Goal: Check status: Check status

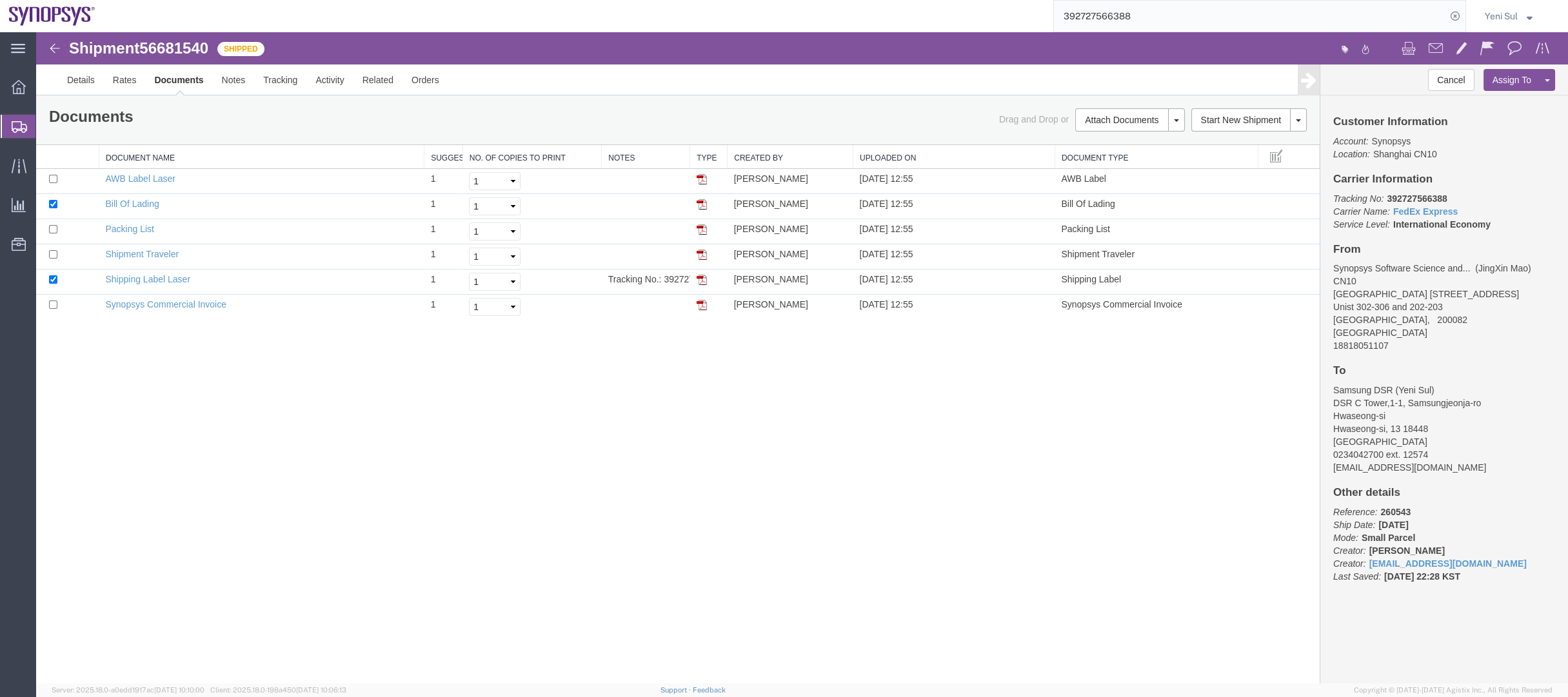
drag, startPoint x: 82, startPoint y: 144, endPoint x: 204, endPoint y: 0, distance: 188.7
click at [0, 0] on span "Shipment Manager" at bounding box center [0, 0] width 0 height 0
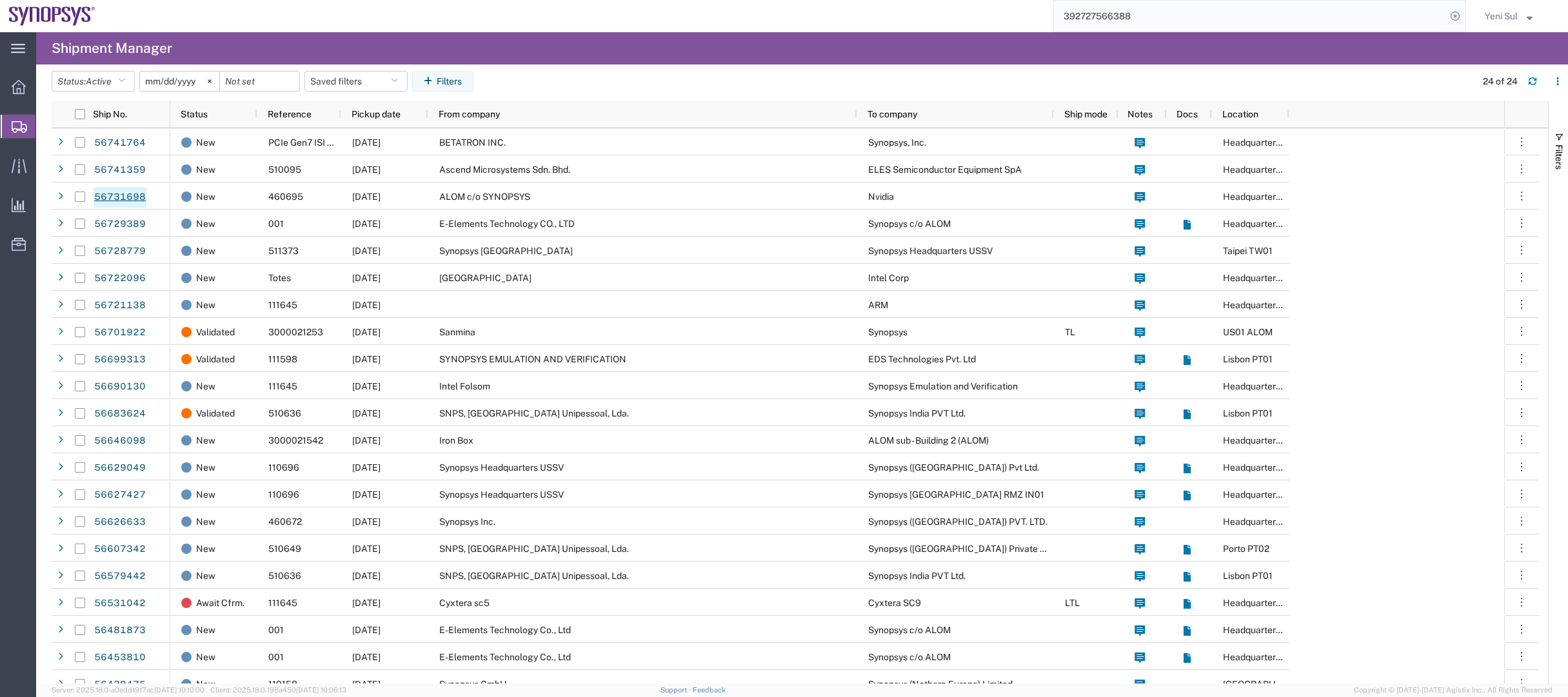
click at [18, 284] on div "main_menu Created with Sketch. Collapse Menu Overview Shipments Shipment Manage…" at bounding box center [18, 365] width 36 height 665
click at [1240, 40] on agx-page-header "Shipment Manager" at bounding box center [802, 48] width 1532 height 32
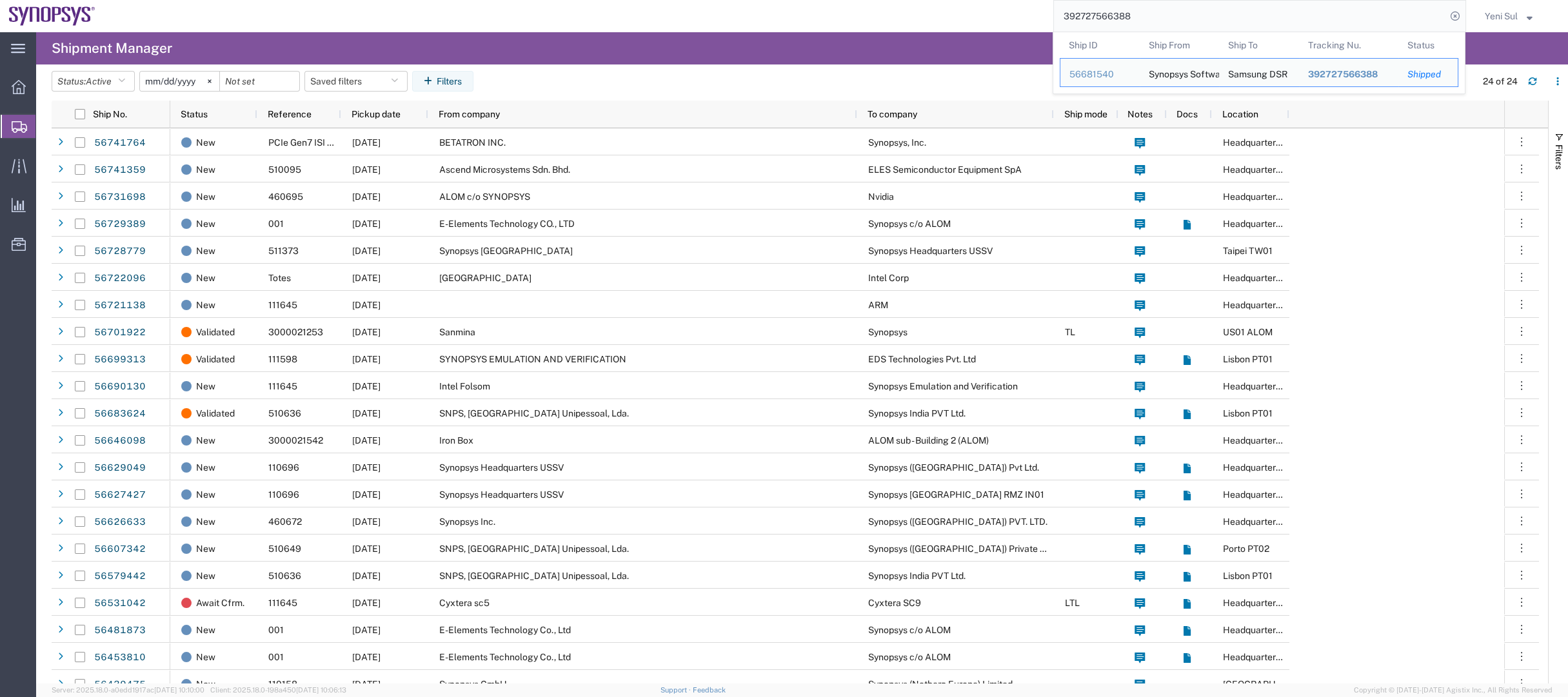
drag, startPoint x: 1058, startPoint y: 10, endPoint x: 1169, endPoint y: 22, distance: 111.6
click at [1034, 10] on div "392727566388 Ship ID Ship From Ship To Tracking Nu. Status Ship ID 56681540 Shi…" at bounding box center [785, 16] width 1362 height 32
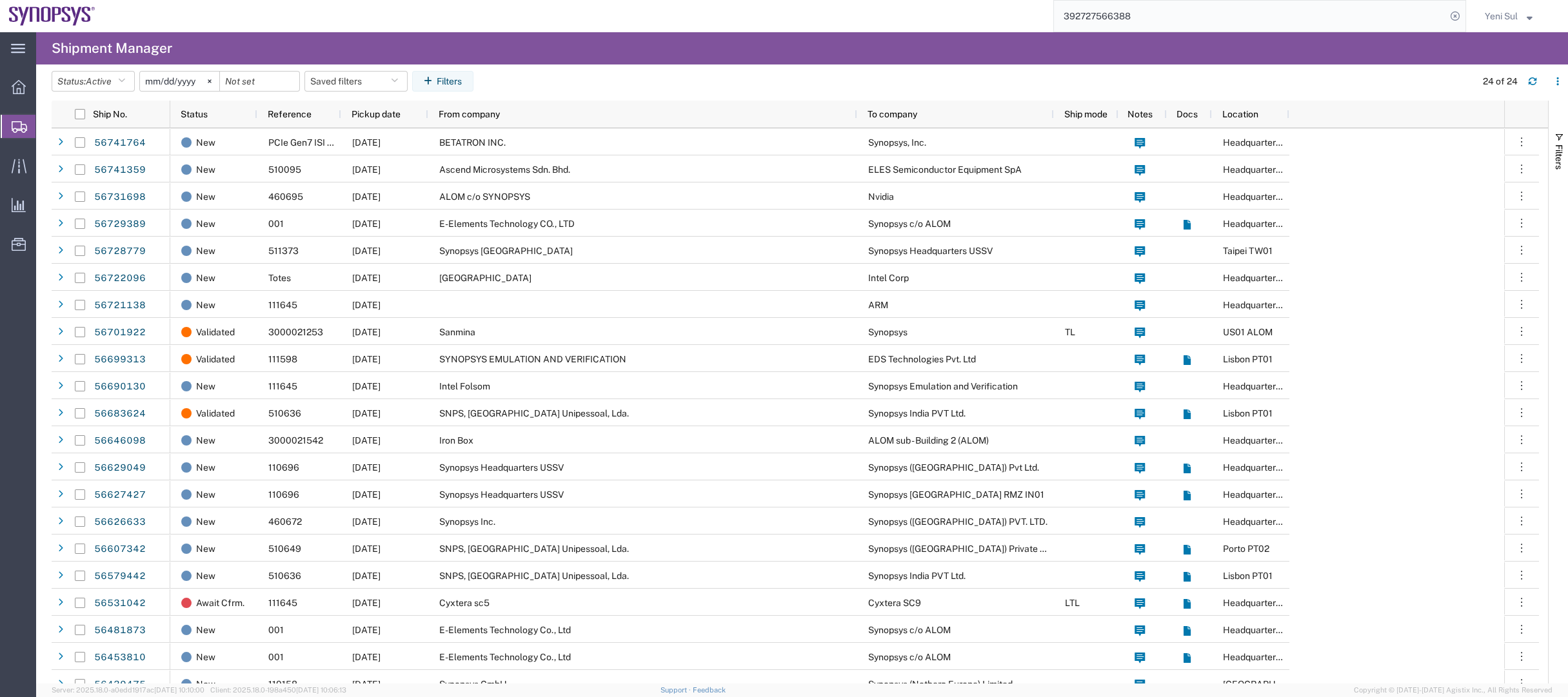
click at [1179, 21] on input "392727566388" at bounding box center [1249, 16] width 392 height 31
click at [1152, 14] on input "392727566388" at bounding box center [1249, 16] width 392 height 31
click at [1159, 12] on input "392727566388" at bounding box center [1249, 16] width 392 height 31
click at [1157, 18] on input "392727566388" at bounding box center [1249, 16] width 392 height 31
click at [1149, 13] on input "392727566388" at bounding box center [1249, 16] width 392 height 31
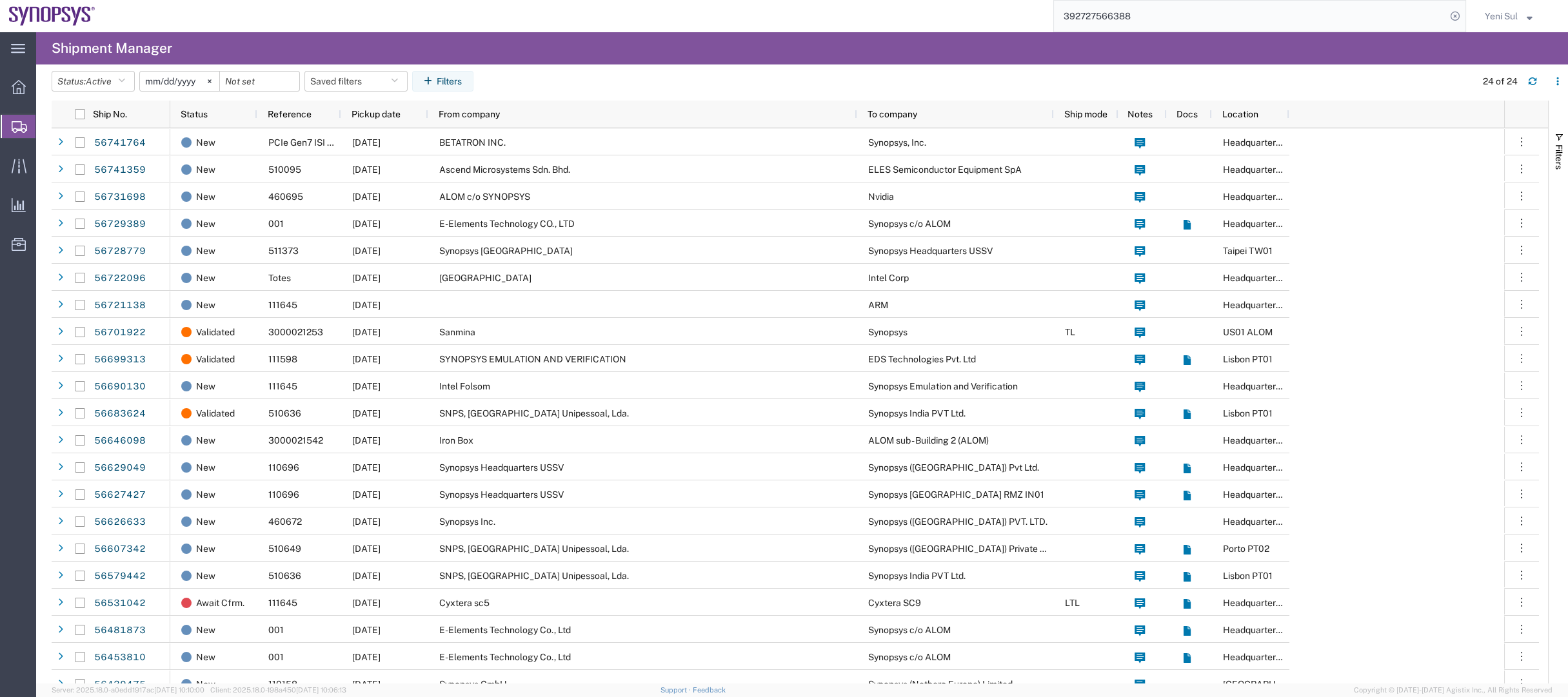
drag, startPoint x: 1165, startPoint y: 10, endPoint x: 930, endPoint y: 5, distance: 235.1
click at [929, 3] on div "392727566388" at bounding box center [785, 16] width 1362 height 32
type input "56681540"
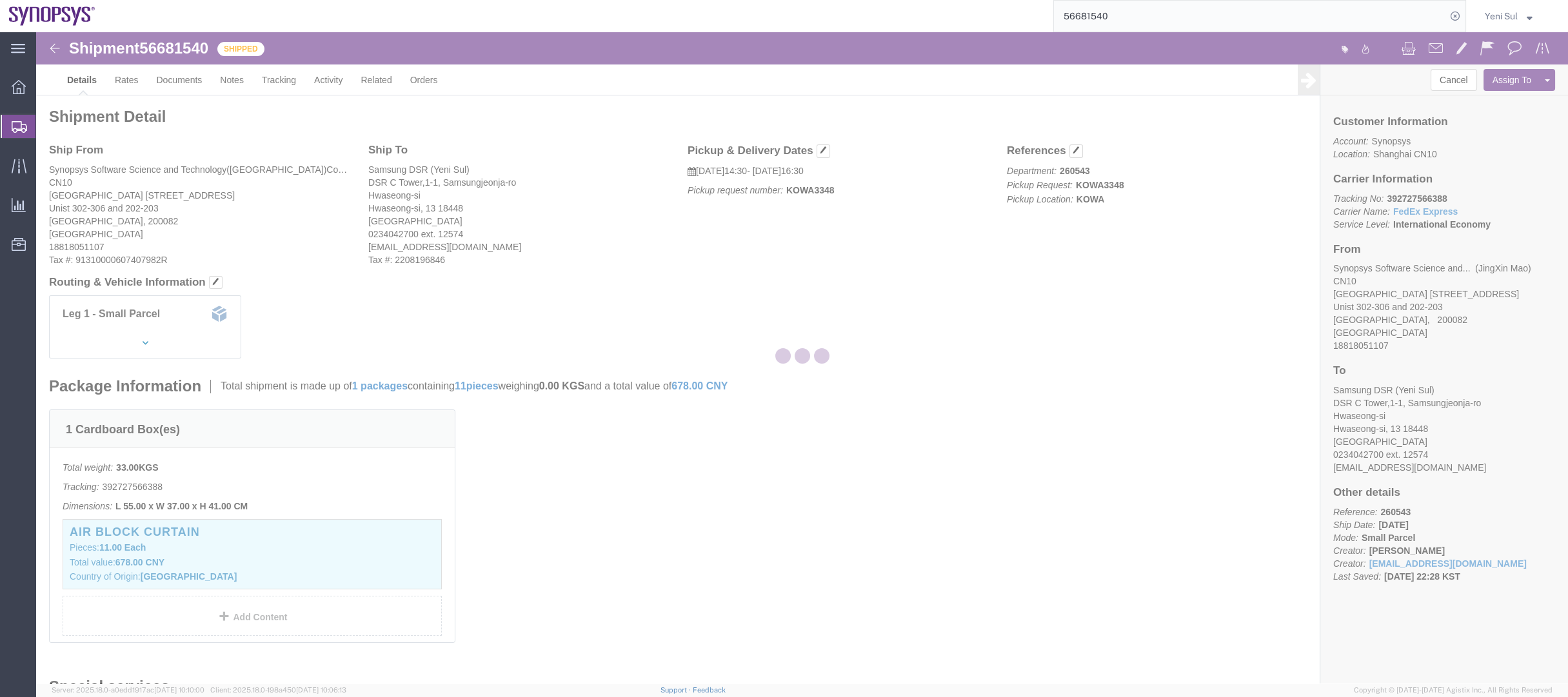
click at [922, 405] on div at bounding box center [802, 358] width 1532 height 651
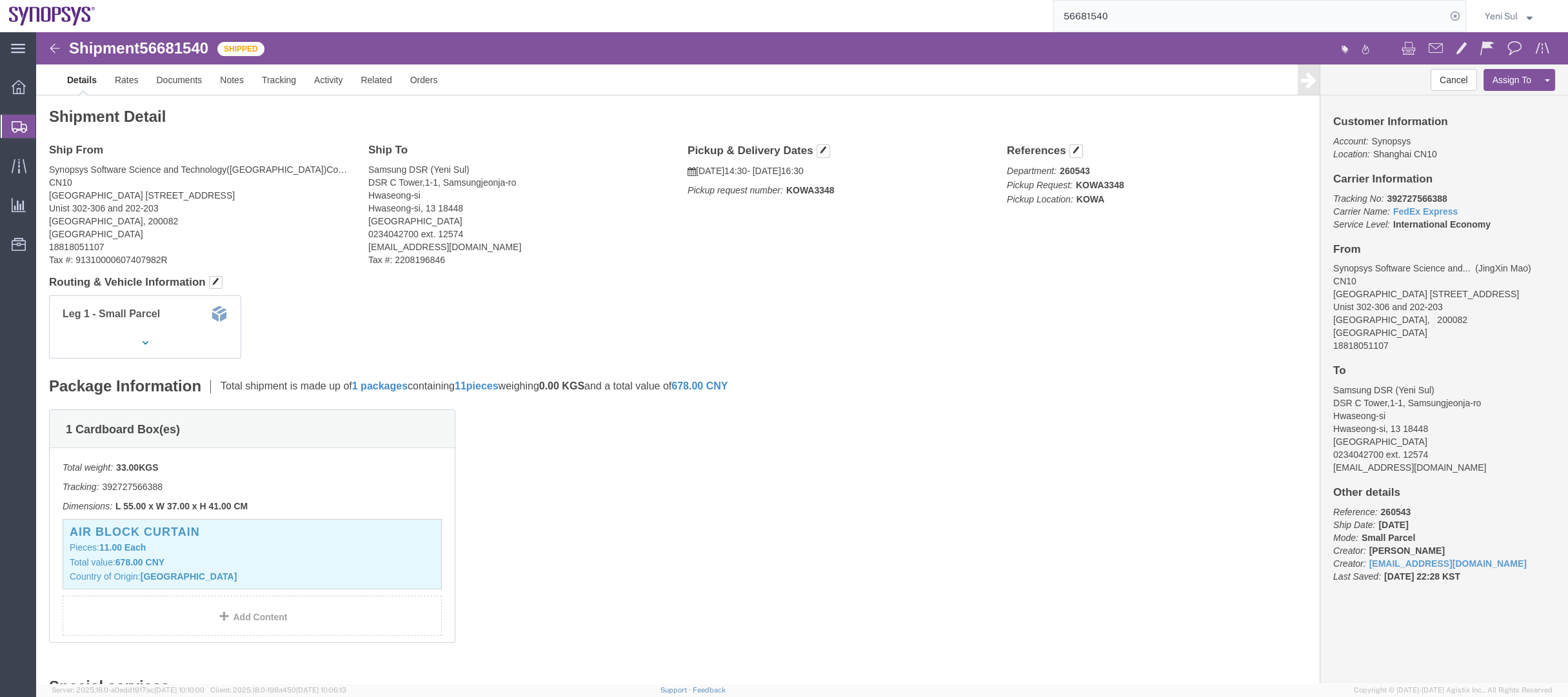
click div "Package Information Total shipment is made up of 1 packages containing 11 piece…"
click link "Documents"
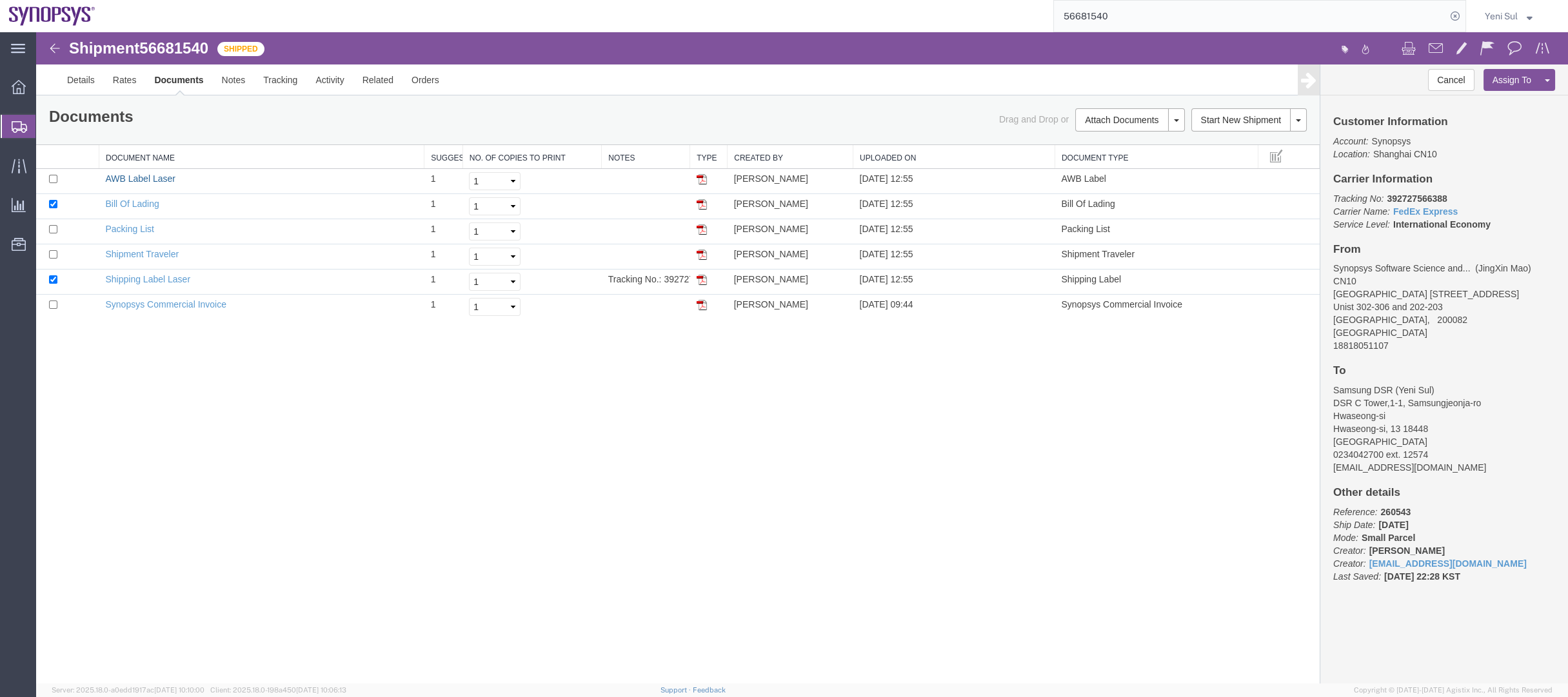
drag, startPoint x: 124, startPoint y: 176, endPoint x: 833, endPoint y: 446, distance: 758.7
click at [125, 176] on link "AWB Label Laser" at bounding box center [140, 179] width 70 height 10
click at [656, 512] on div "Shipment 56681540 6 of 6 Shipped Details Rates Documents Notes Tracking Activit…" at bounding box center [802, 358] width 1532 height 651
click at [162, 281] on link "Shipping Label Laser" at bounding box center [147, 279] width 85 height 10
drag, startPoint x: 437, startPoint y: 445, endPoint x: 366, endPoint y: 379, distance: 96.9
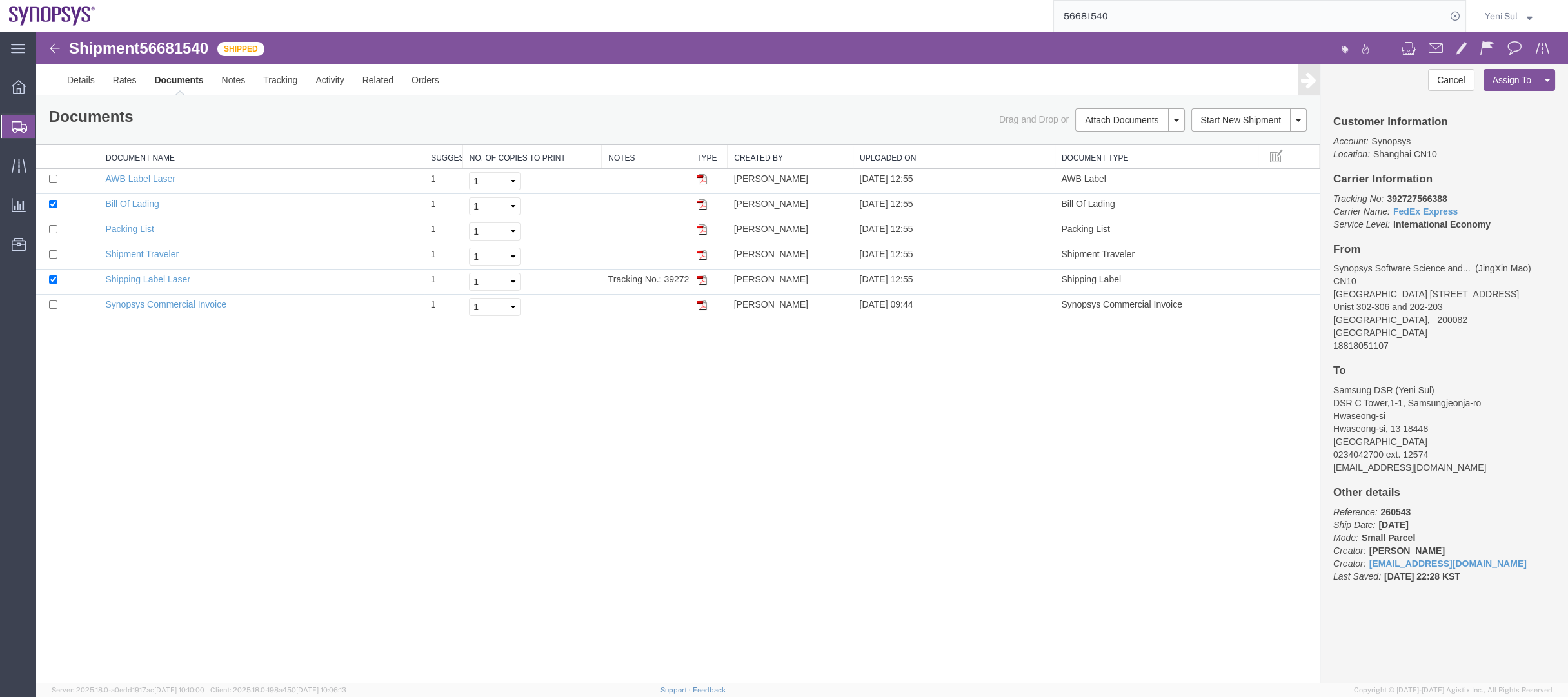
click at [435, 439] on div "Shipment 56681540 6 of 6 Shipped Details Rates Documents Notes Tracking Activit…" at bounding box center [802, 358] width 1532 height 651
click at [0, 0] on span "Shipment Manager" at bounding box center [0, 0] width 0 height 0
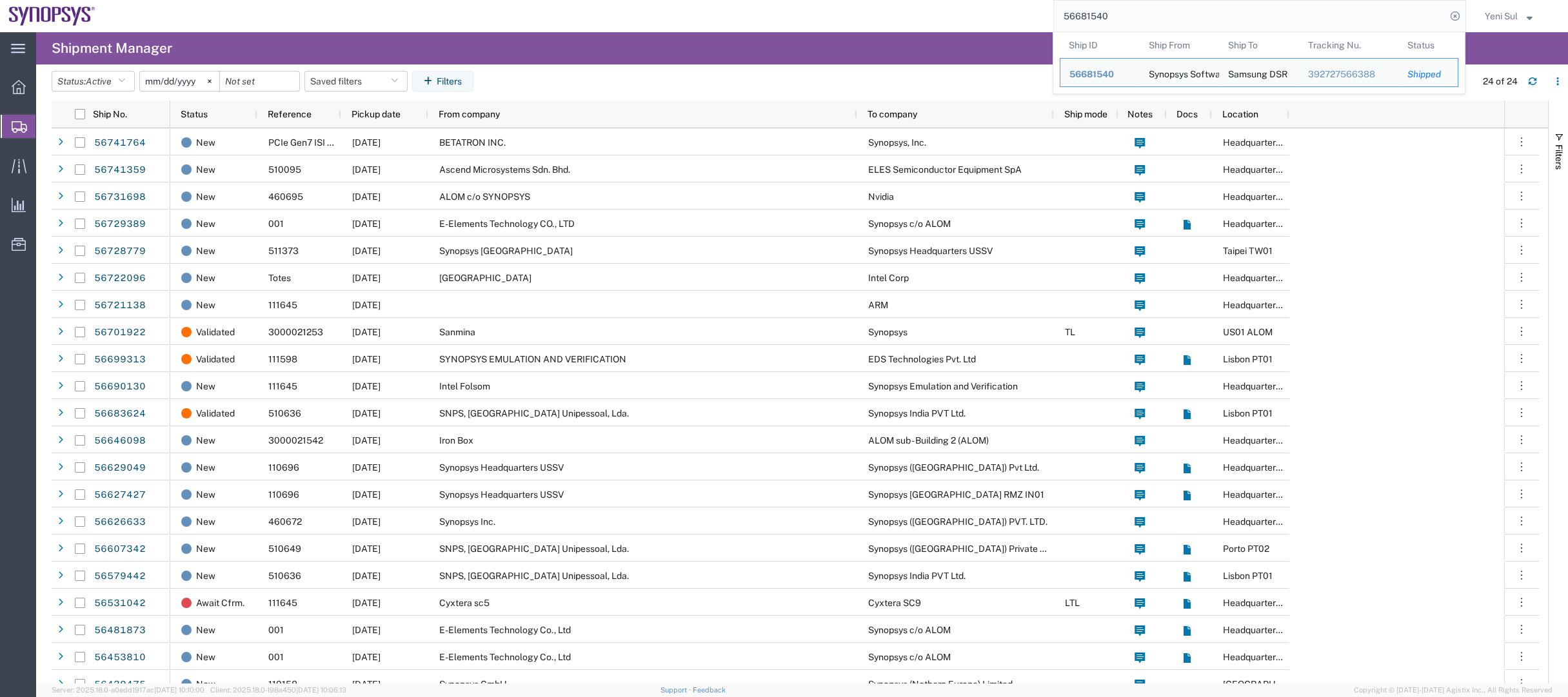
drag, startPoint x: 1013, startPoint y: 8, endPoint x: 1002, endPoint y: 8, distance: 11.0
click at [1002, 8] on div "56681540 Ship ID Ship From Ship To Tracking Nu. Status Ship ID 56681540 Ship Fr…" at bounding box center [785, 16] width 1362 height 32
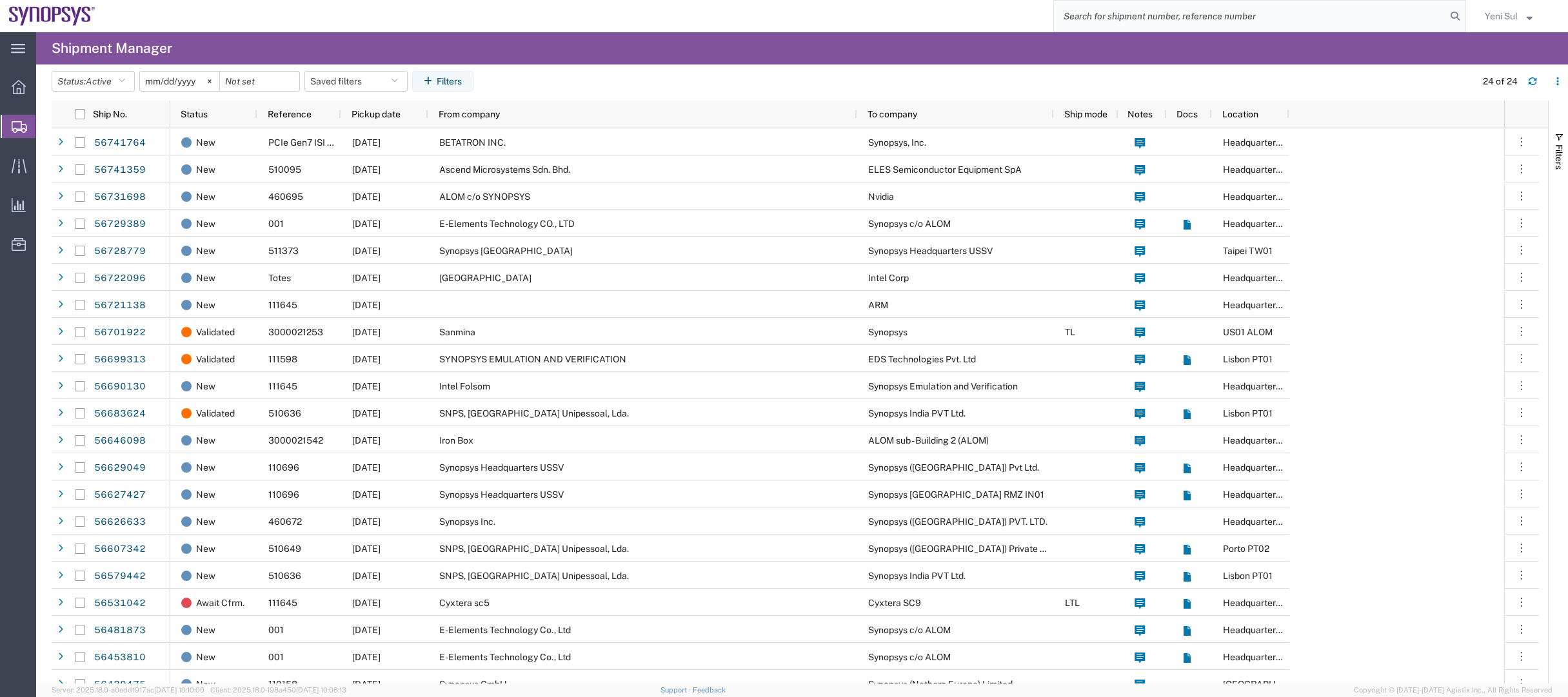
click at [519, 48] on agx-page-header "Shipment Manager" at bounding box center [802, 48] width 1532 height 32
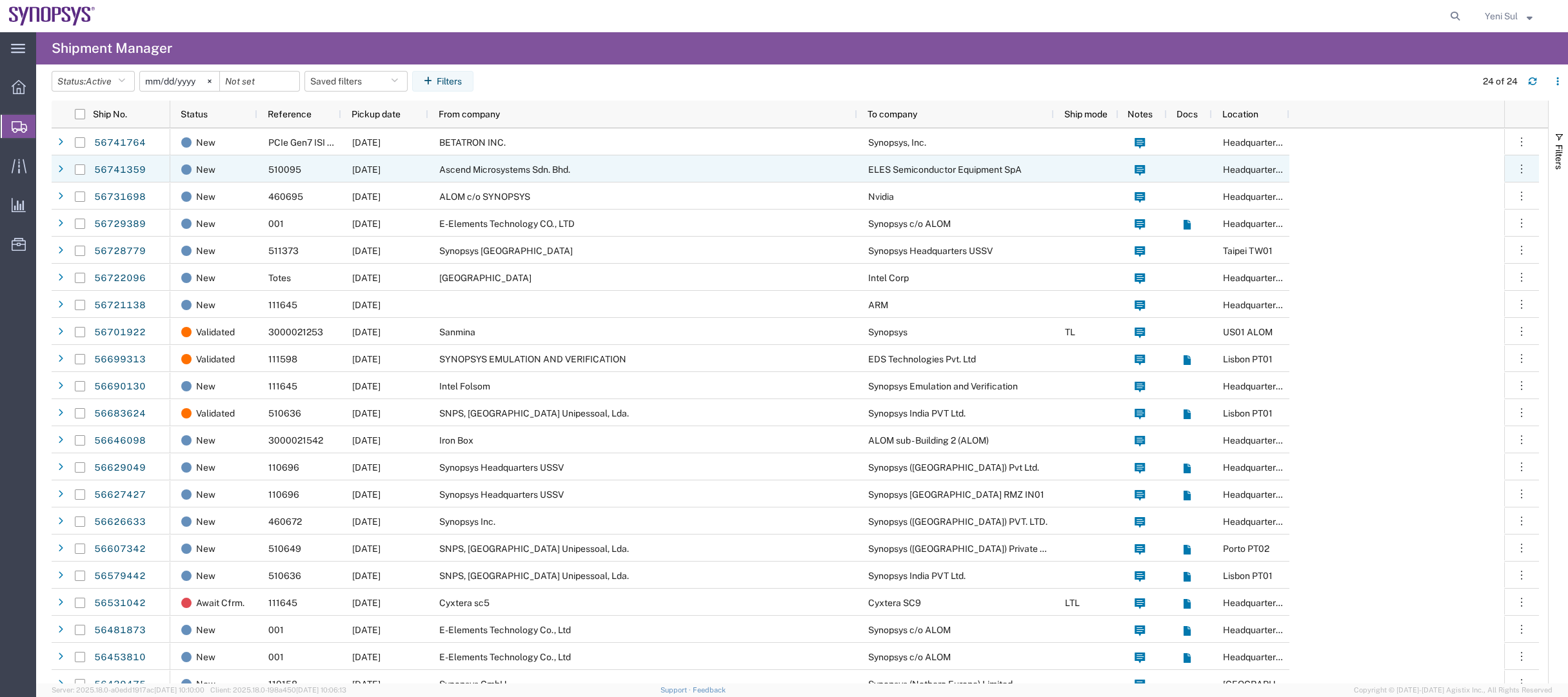
click at [542, 166] on span "Ascend Microsystems Sdn. Bhd." at bounding box center [504, 169] width 131 height 10
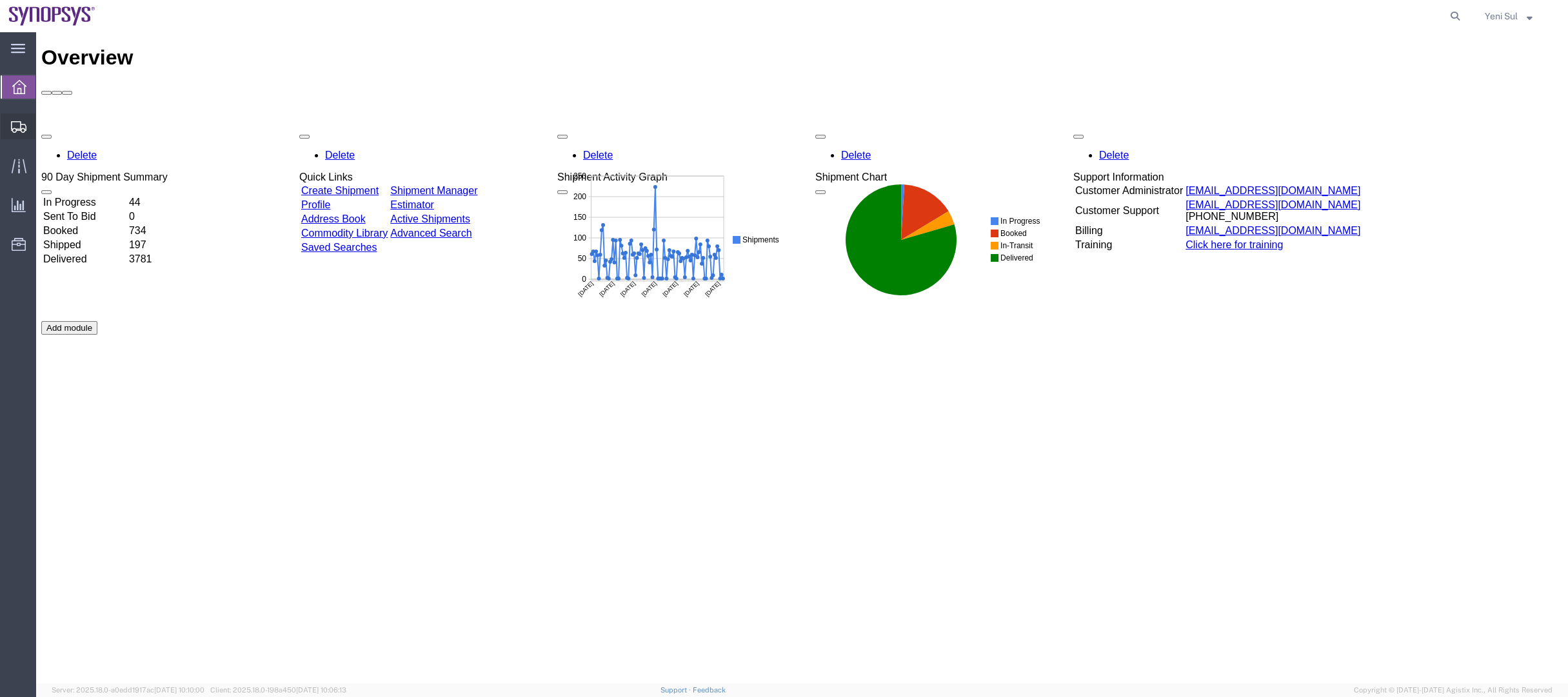
drag, startPoint x: 104, startPoint y: 151, endPoint x: 112, endPoint y: 149, distance: 8.2
click at [0, 0] on span "Shipment Manager" at bounding box center [0, 0] width 0 height 0
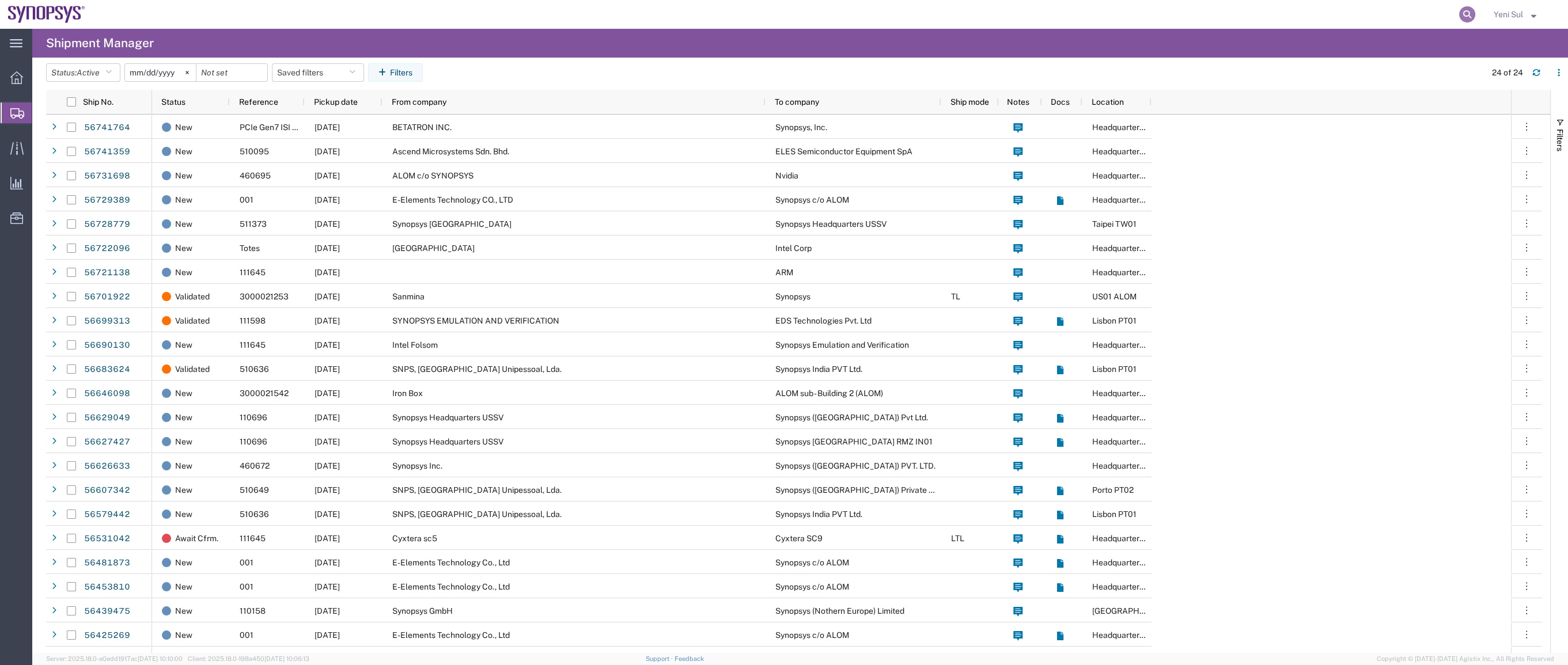
click at [1465, 21] on icon at bounding box center [1467, 14] width 16 height 16
click at [1381, 29] on agx-page-header "Shipment Manager" at bounding box center [800, 43] width 1536 height 29
click at [1465, 7] on icon at bounding box center [1467, 14] width 16 height 16
click at [1376, 14] on input "search" at bounding box center [1284, 14] width 350 height 27
paste input "56661628"
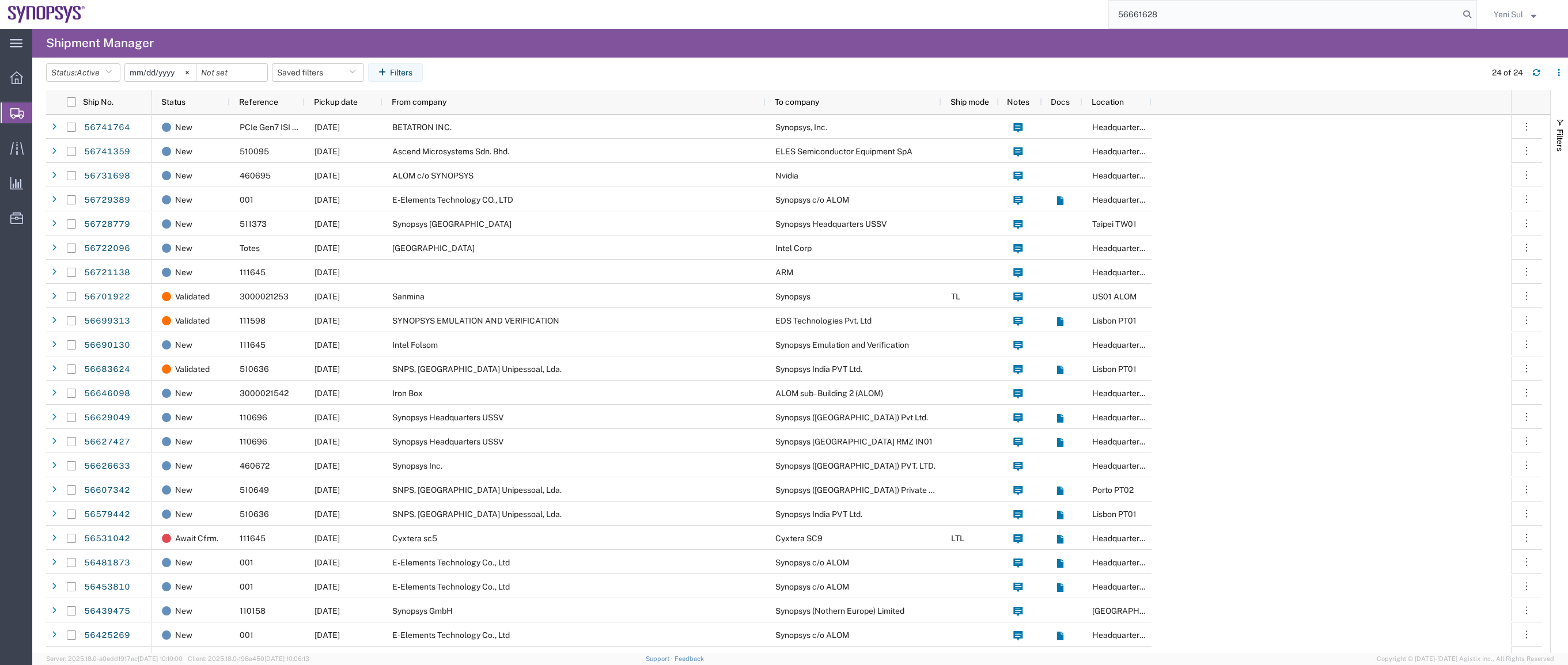
type input "56661628"
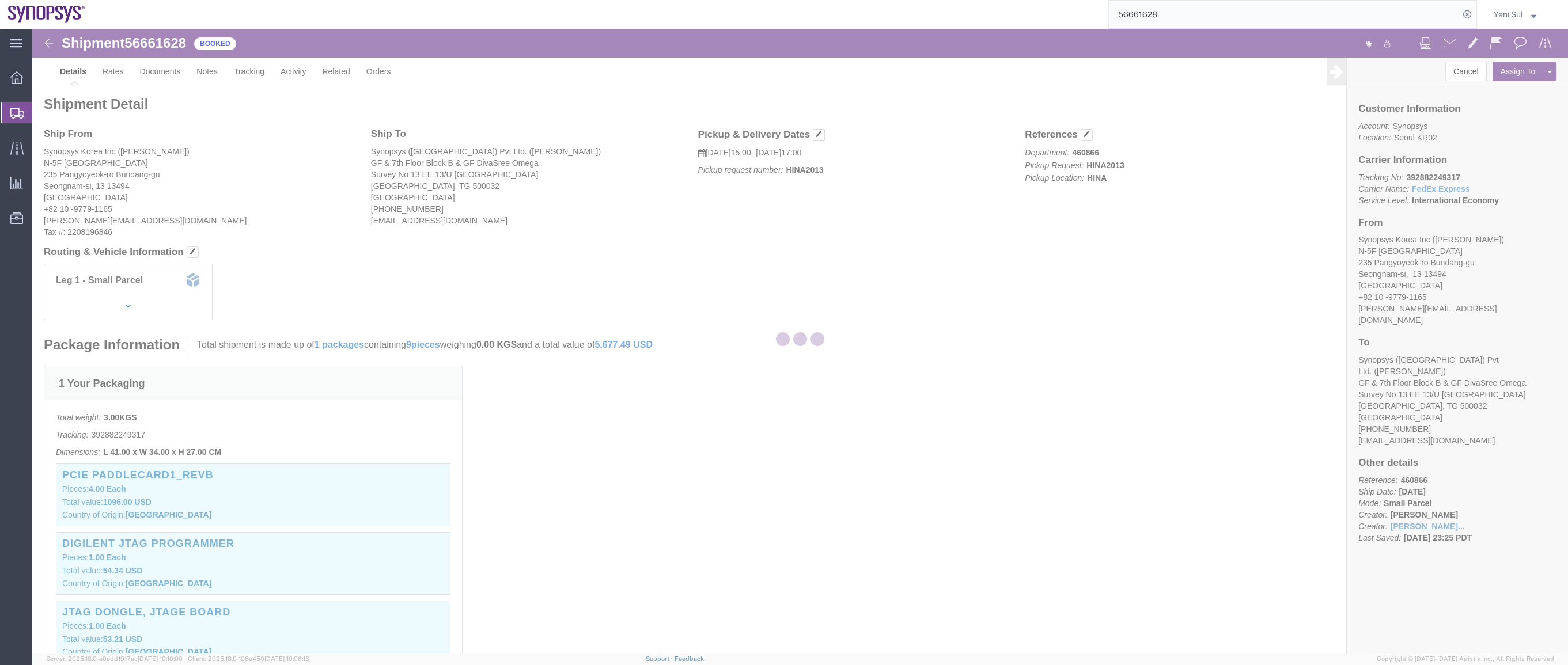
click at [627, 265] on div at bounding box center [800, 341] width 1536 height 624
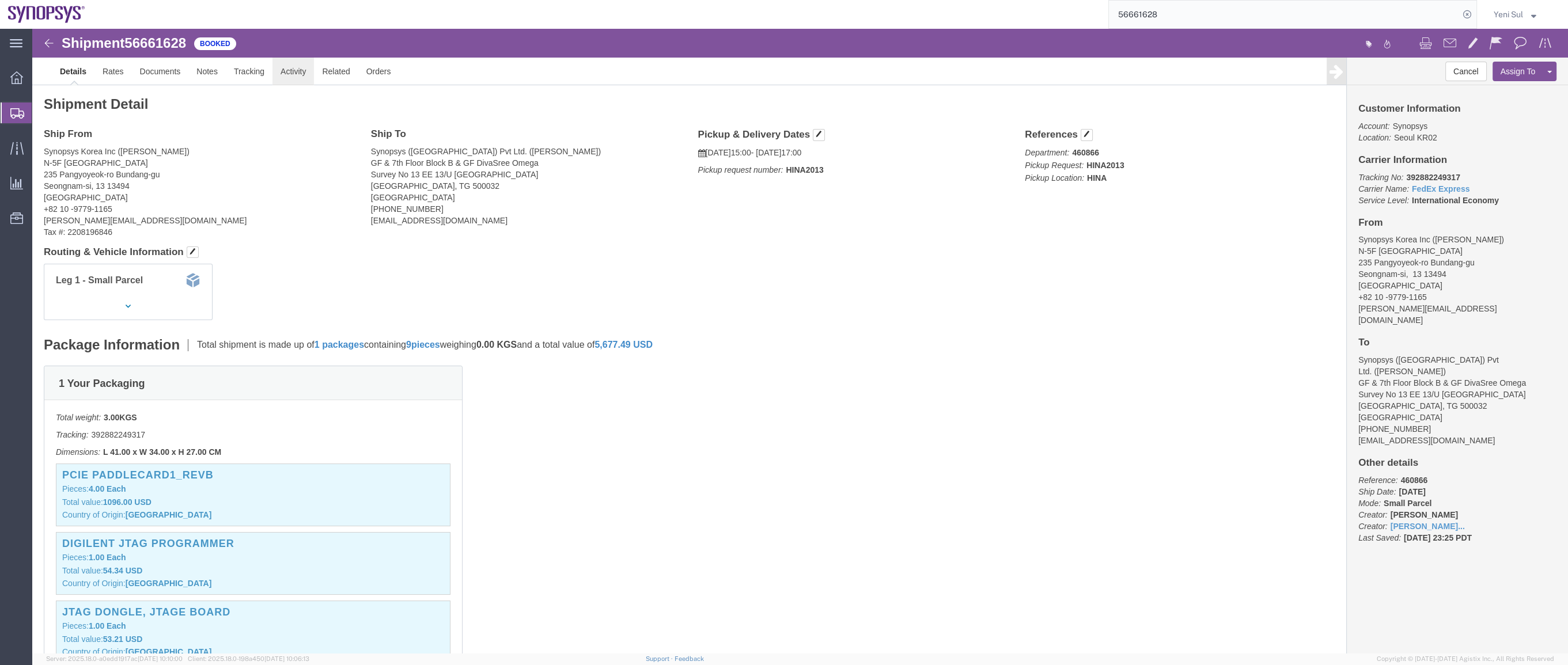
click link "Activity"
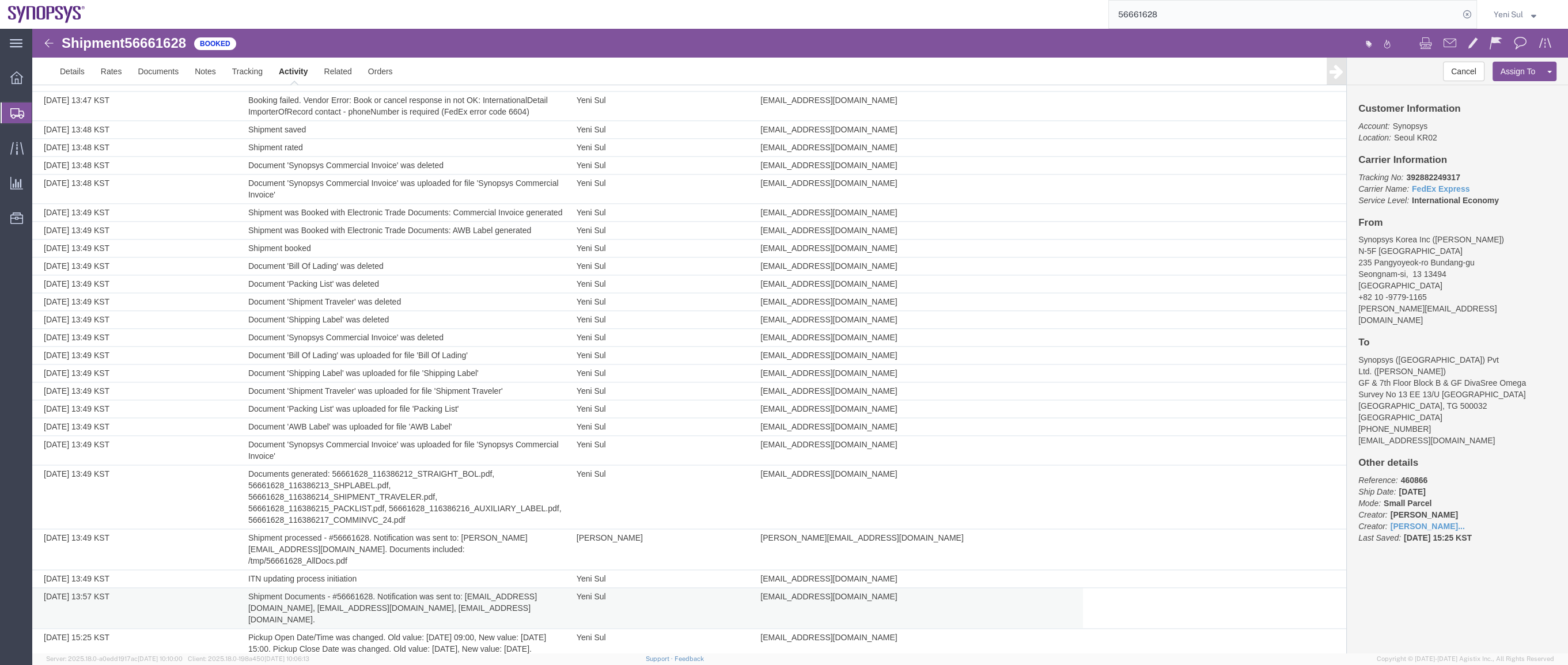
scroll to position [3126, 0]
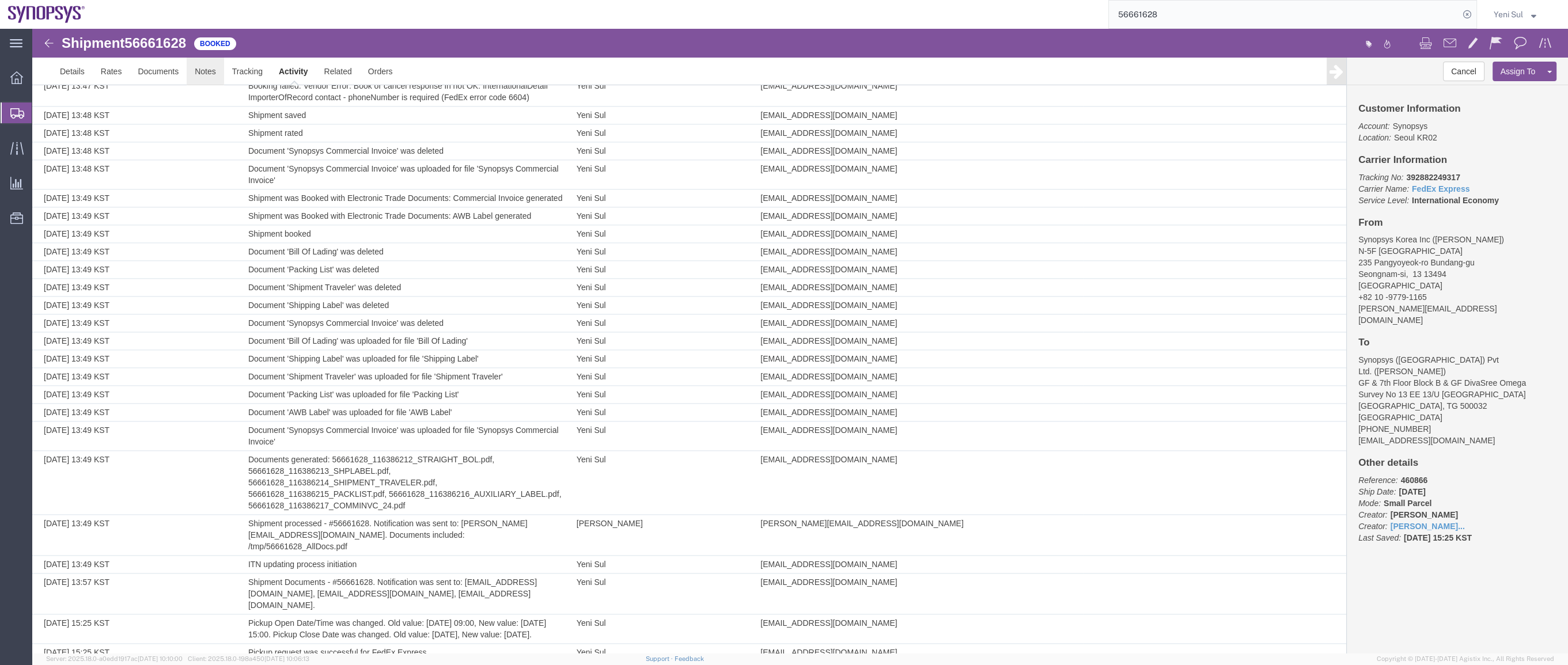
click at [222, 64] on link "Notes" at bounding box center [206, 71] width 38 height 27
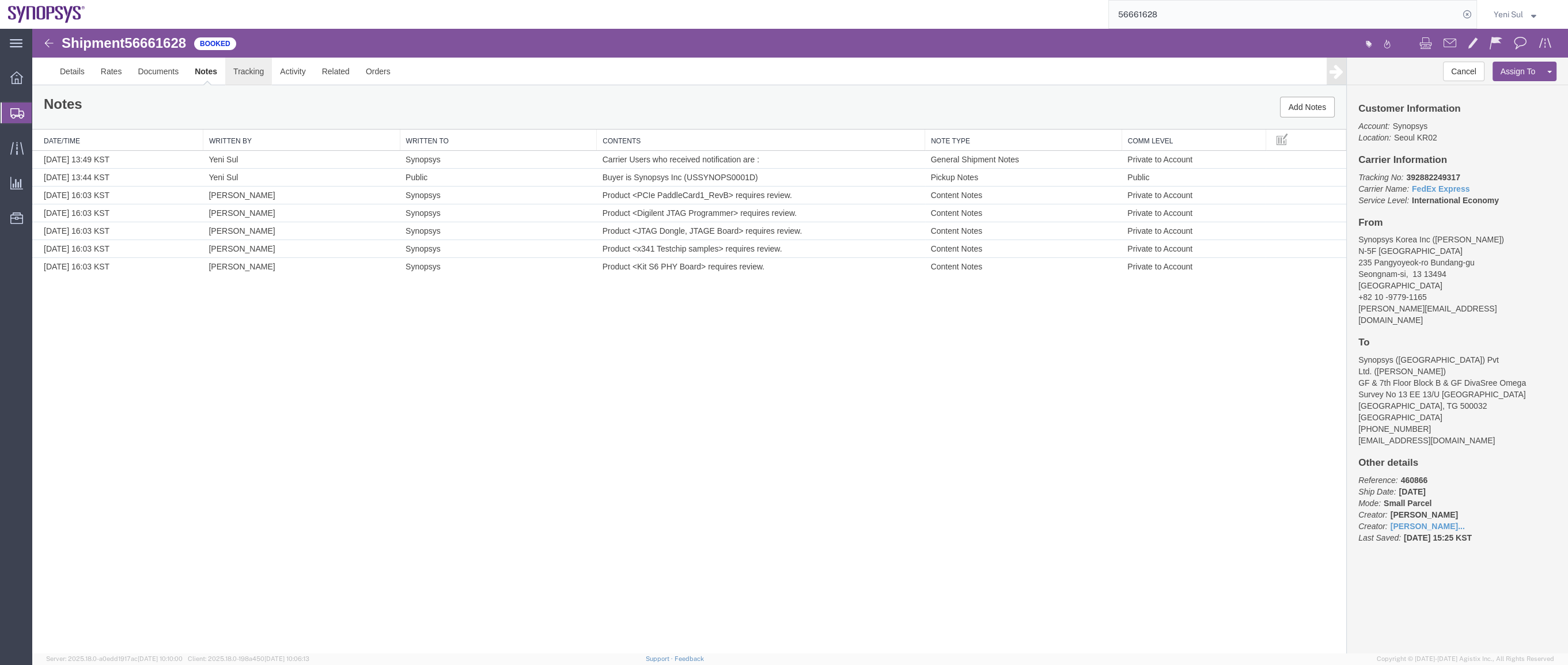
click at [251, 74] on link "Tracking" at bounding box center [248, 71] width 47 height 27
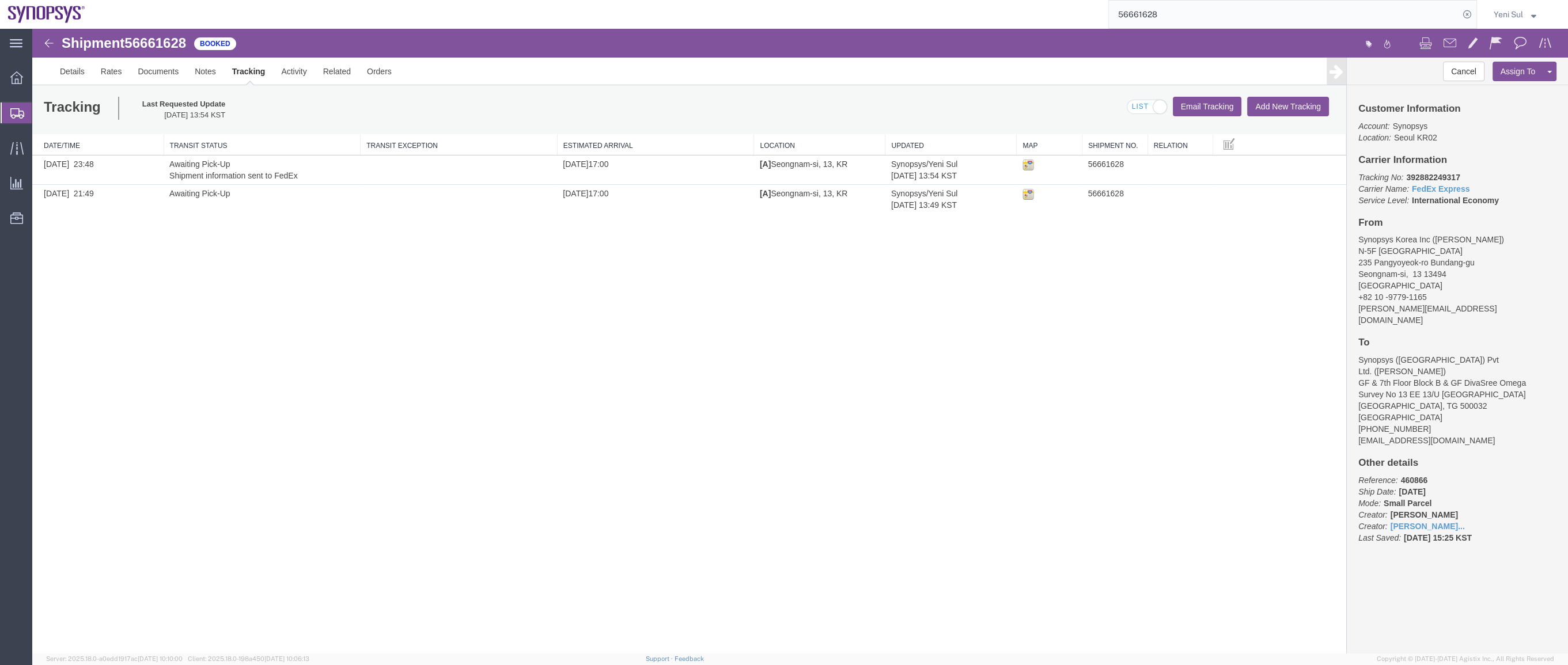
click at [411, 476] on div "Shipment 56661628 2 of 2 Booked Details Rates Documents Notes Tracking Activity…" at bounding box center [800, 341] width 1536 height 625
click at [864, 348] on div "Shipment 56661628 2 of 2 Booked Details Rates Documents Notes Tracking Activity…" at bounding box center [800, 341] width 1536 height 625
click at [71, 75] on link "Details" at bounding box center [72, 71] width 41 height 27
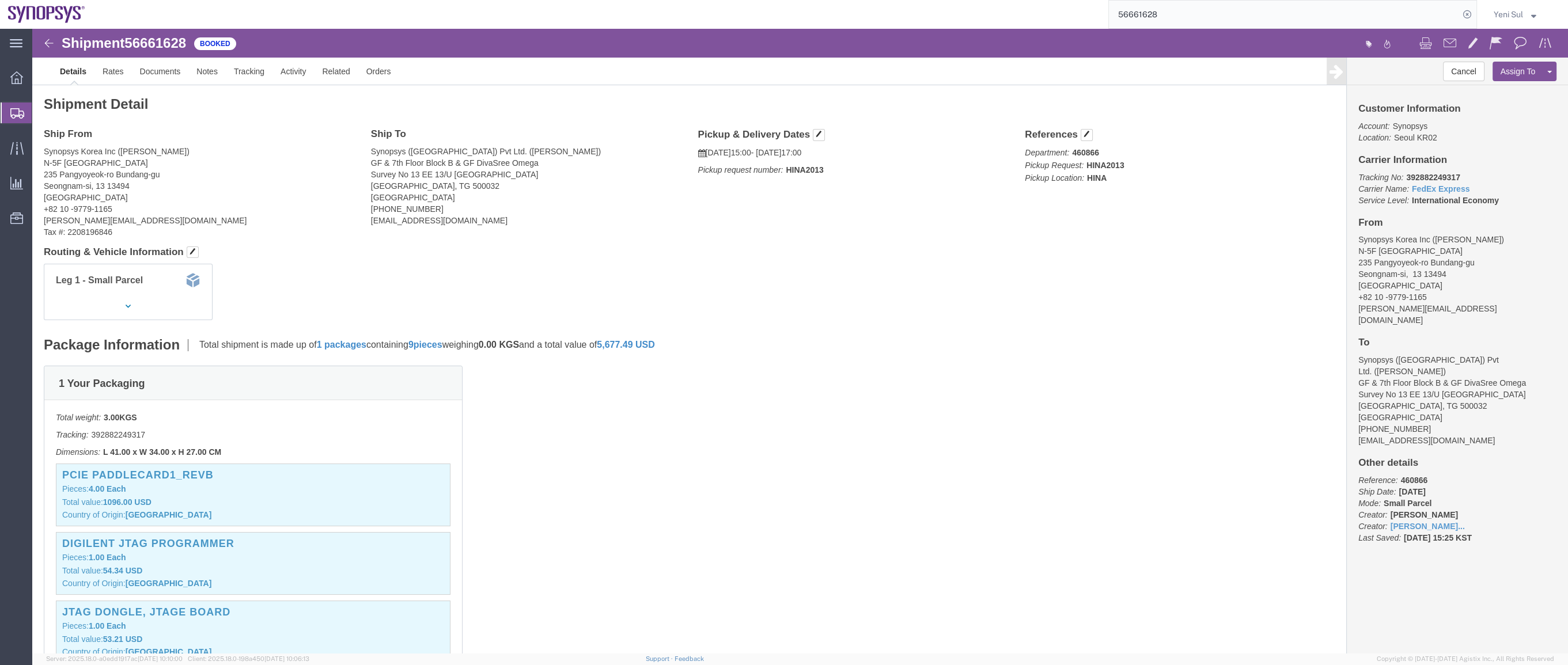
click div "1 Your Packaging Total weight: 3.00 KGS Tracking: 392882249317 Dimensions: L 41…"
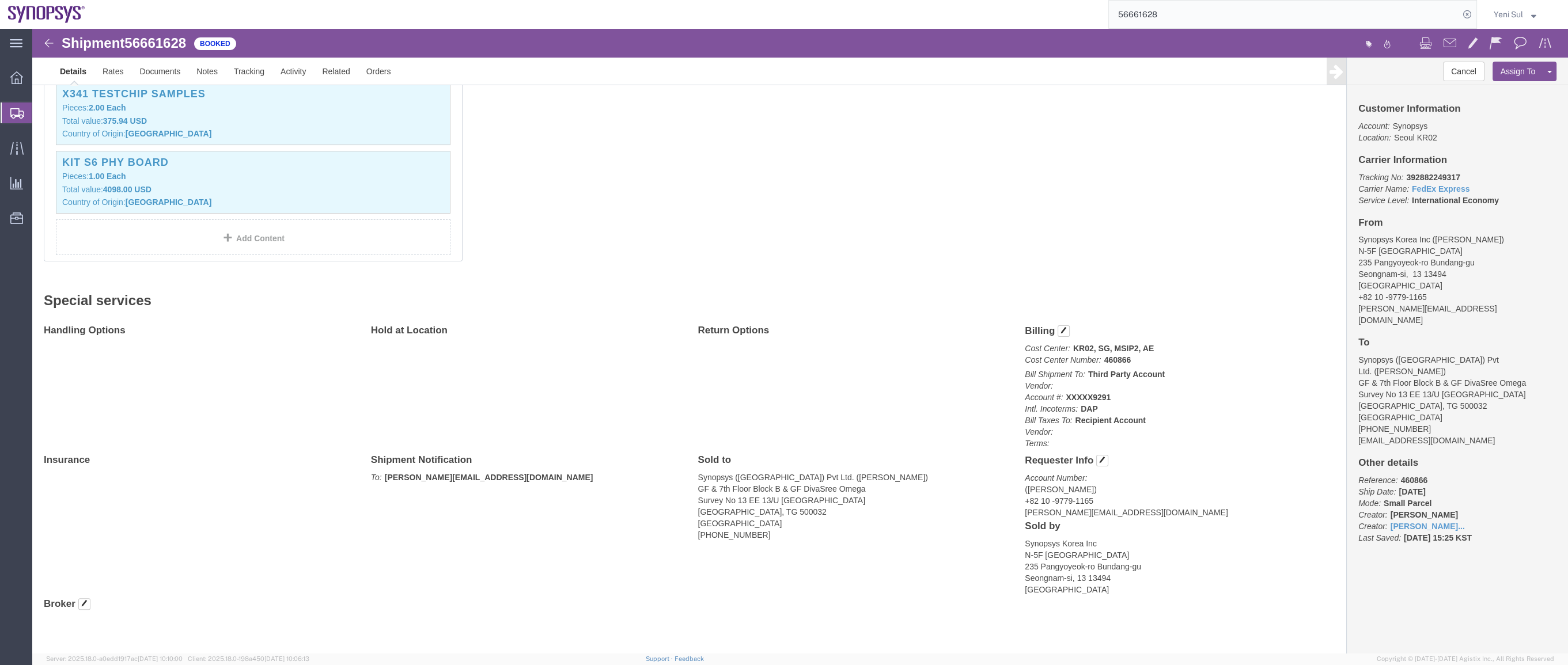
scroll to position [600, 0]
